Goal: Transaction & Acquisition: Subscribe to service/newsletter

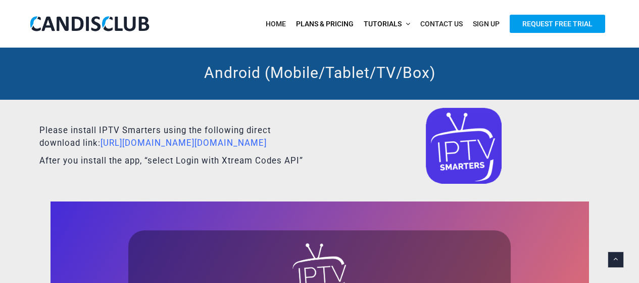
click at [339, 18] on link "Plans & Pricing" at bounding box center [325, 24] width 68 height 21
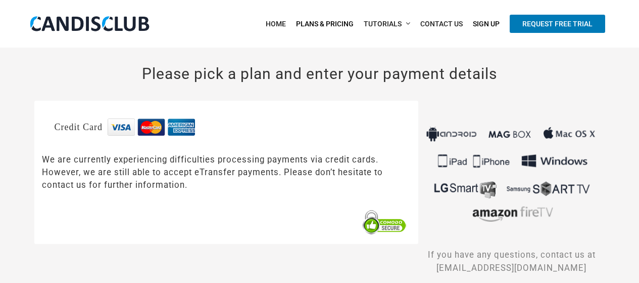
click at [542, 22] on span "Request Free Trial" at bounding box center [558, 24] width 96 height 18
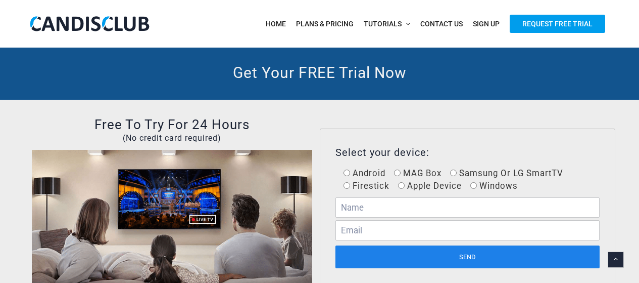
click at [371, 176] on span "Android" at bounding box center [367, 173] width 35 height 10
click at [350, 176] on input "Android" at bounding box center [347, 172] width 7 height 7
radio input "true"
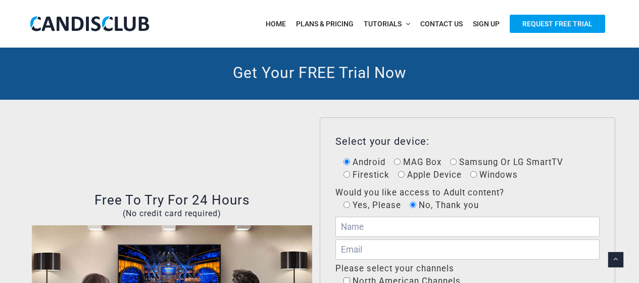
click at [379, 209] on span "Yes, Please" at bounding box center [375, 205] width 51 height 10
click at [350, 208] on input "Yes, Please" at bounding box center [347, 204] width 7 height 7
radio input "true"
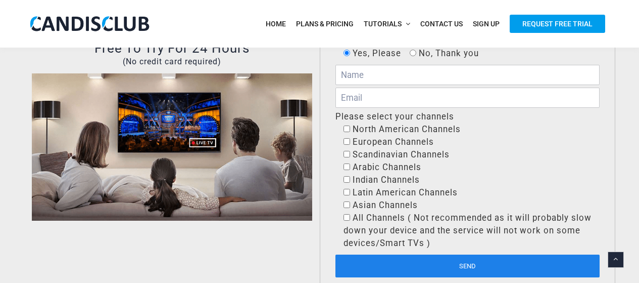
click at [366, 70] on input "text" at bounding box center [468, 75] width 264 height 20
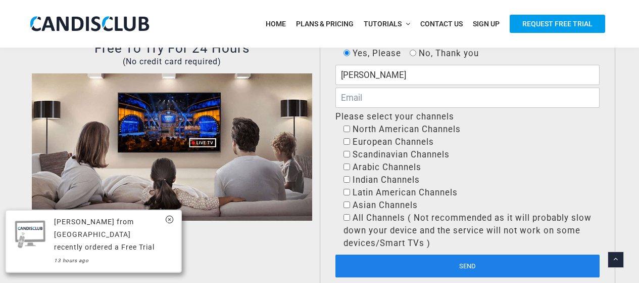
type input "andy"
click at [377, 98] on input "email" at bounding box center [468, 97] width 264 height 20
type input "avyntech@gmail.com"
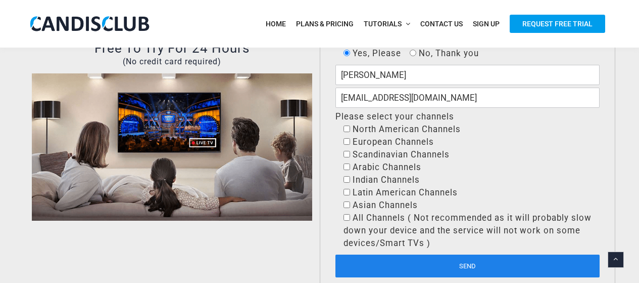
click at [348, 129] on input"] "North American Channels" at bounding box center [347, 128] width 7 height 7
checkbox input"] "true"
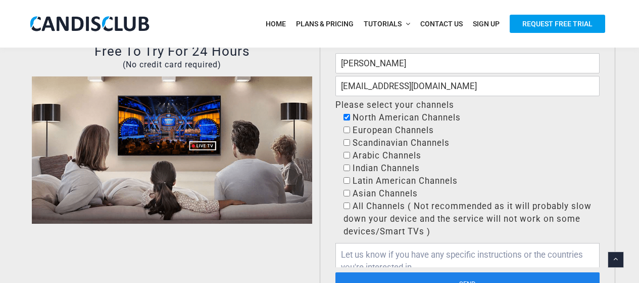
scroll to position [174, 0]
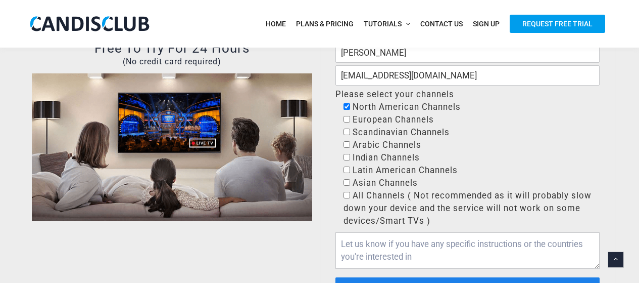
click at [345, 119] on input"] "European Channels" at bounding box center [347, 119] width 7 height 7
checkbox input"] "true"
click at [350, 173] on span "Latin American Channels" at bounding box center [404, 170] width 108 height 10
click at [350, 173] on input"] "Latin American Channels" at bounding box center [347, 169] width 7 height 7
checkbox input"] "true"
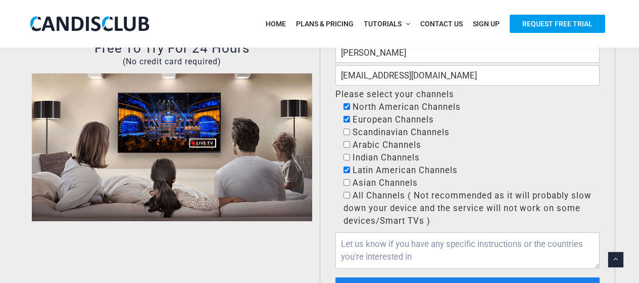
scroll to position [224, 0]
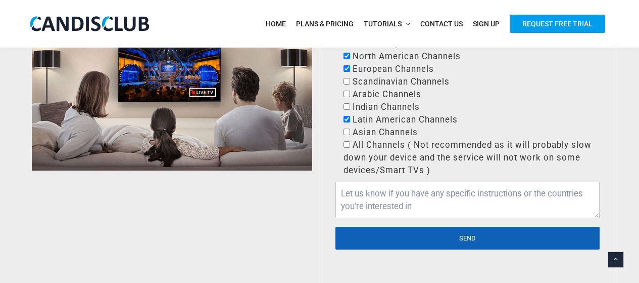
click at [379, 246] on input "Send" at bounding box center [468, 237] width 264 height 23
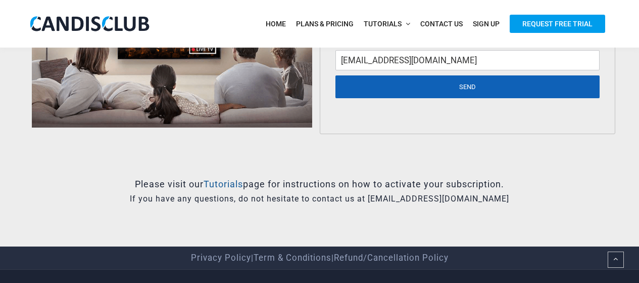
scroll to position [149, 0]
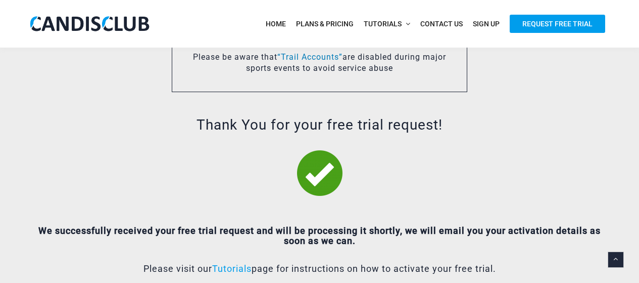
scroll to position [152, 0]
